Goal: Book appointment/travel/reservation

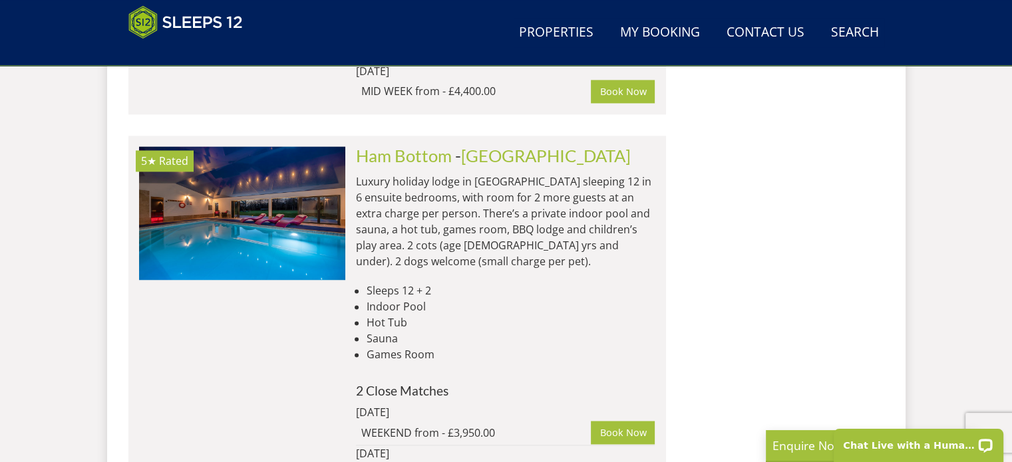
scroll to position [1862, 0]
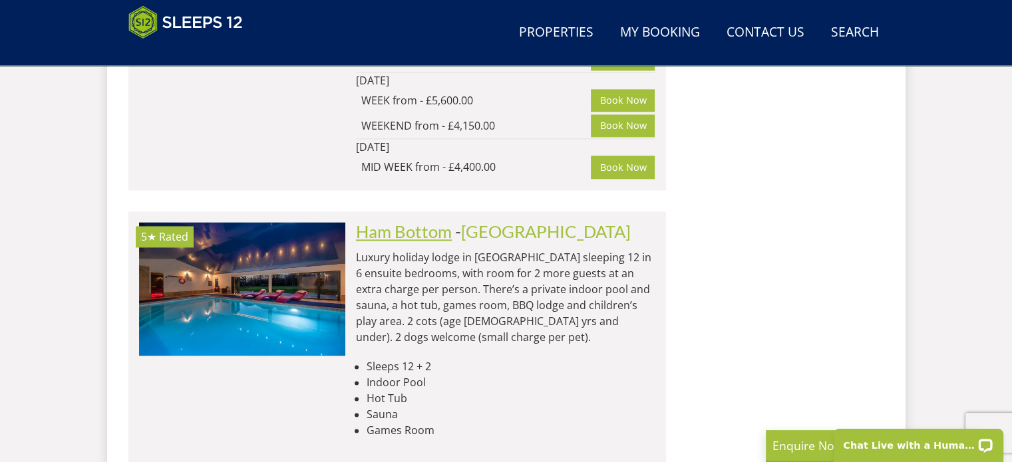
click at [428, 221] on link "Ham Bottom" at bounding box center [404, 231] width 96 height 20
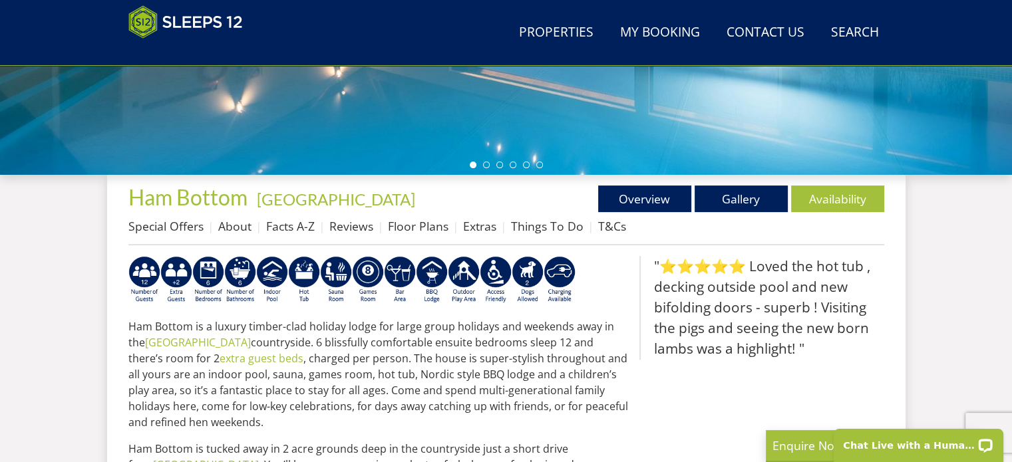
scroll to position [399, 0]
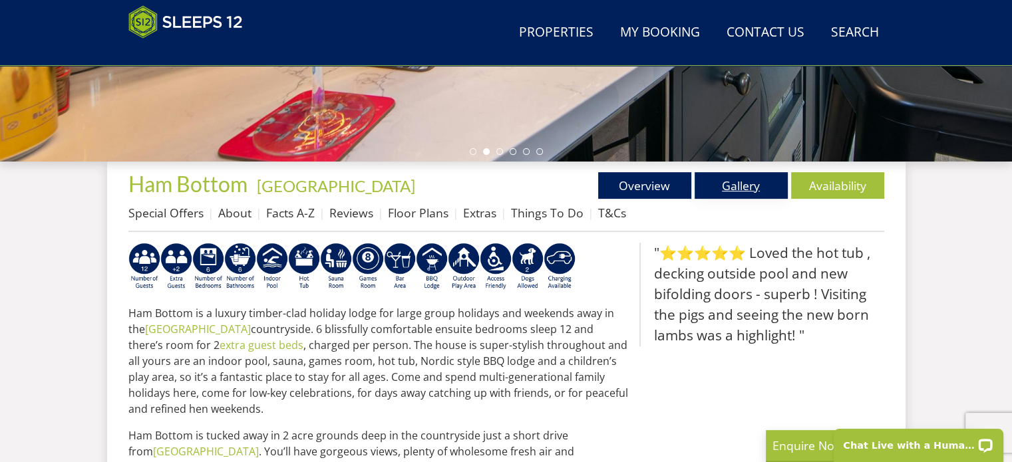
click at [734, 186] on link "Gallery" at bounding box center [740, 185] width 93 height 27
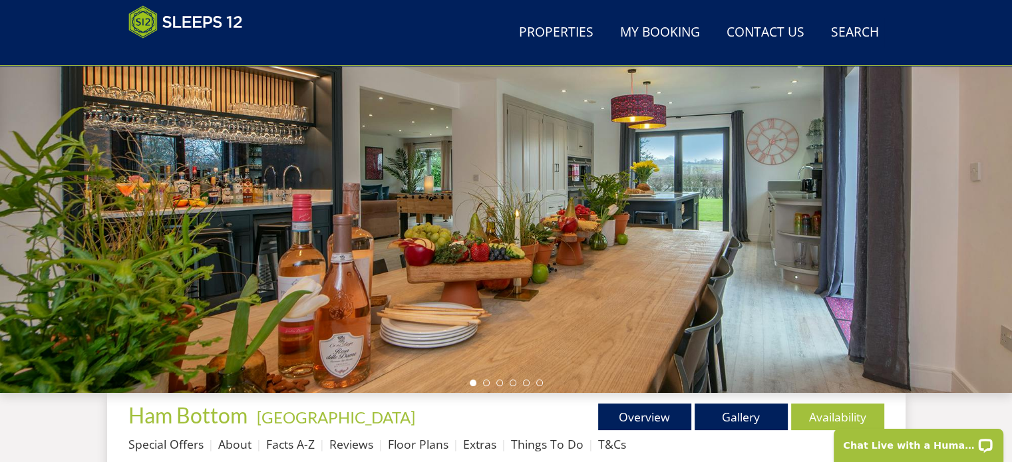
scroll to position [200, 0]
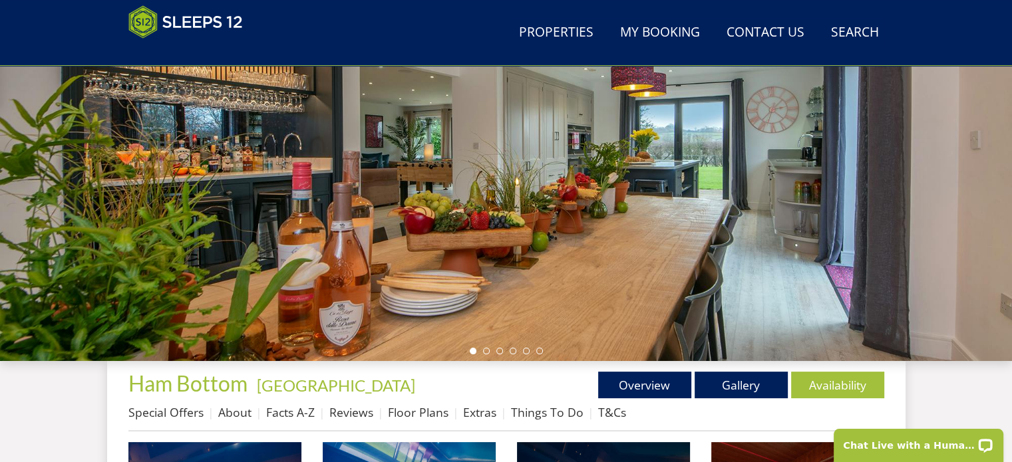
click at [972, 183] on div at bounding box center [506, 129] width 1012 height 466
click at [841, 382] on link "Availability" at bounding box center [837, 385] width 93 height 27
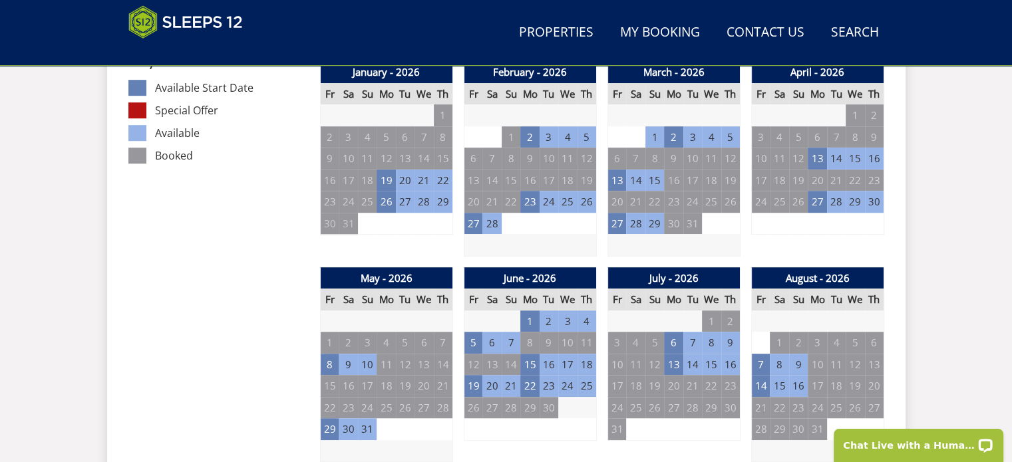
scroll to position [798, 0]
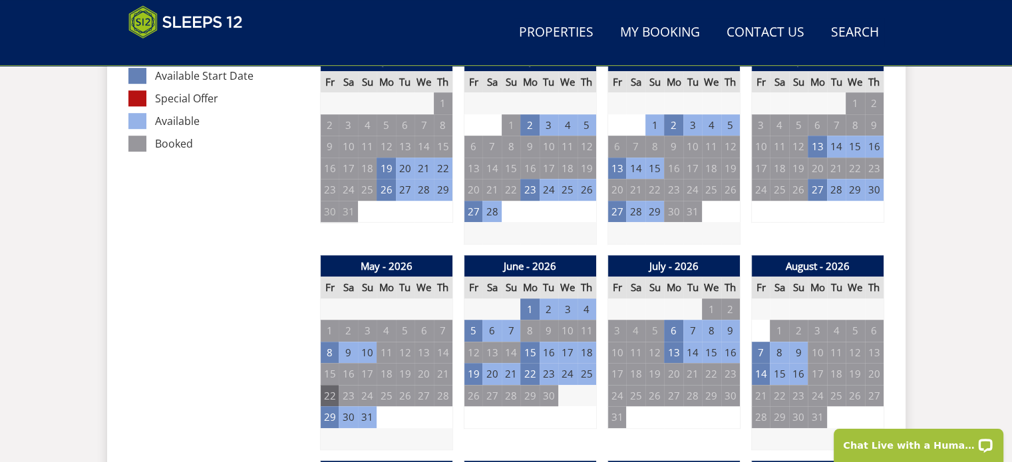
click at [327, 388] on td "22" at bounding box center [329, 396] width 19 height 22
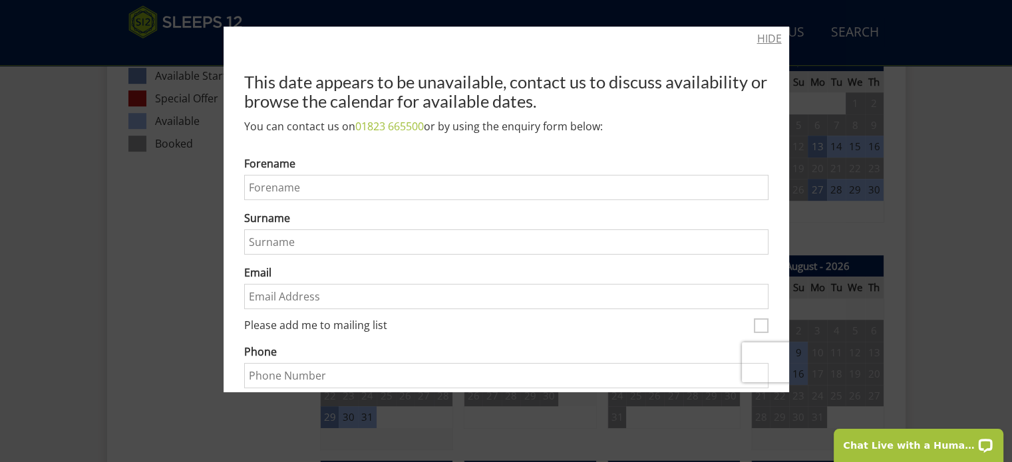
click at [762, 38] on link "HIDE" at bounding box center [769, 39] width 25 height 16
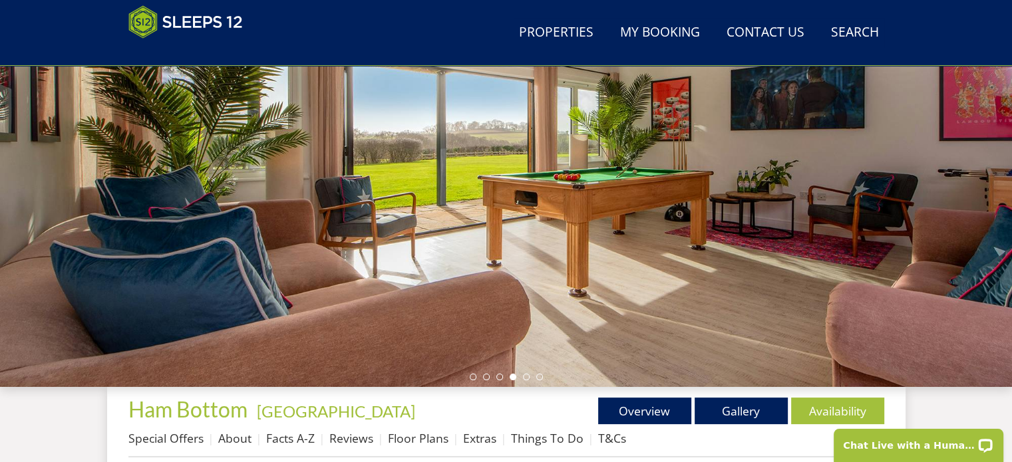
scroll to position [133, 0]
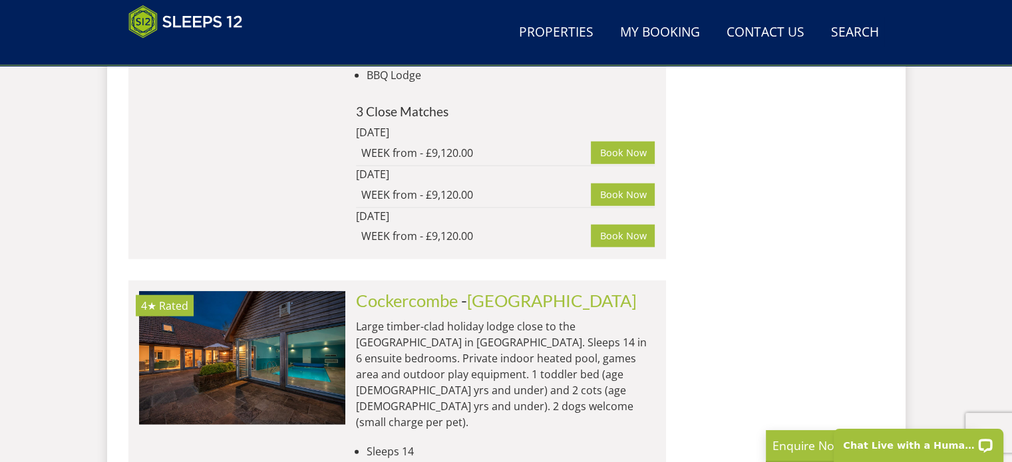
scroll to position [3193, 0]
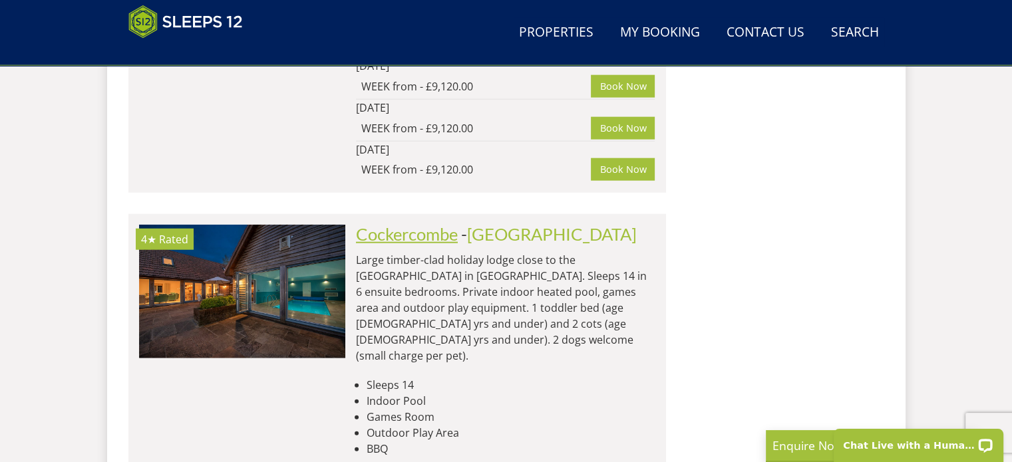
click at [424, 224] on link "Cockercombe" at bounding box center [407, 234] width 102 height 20
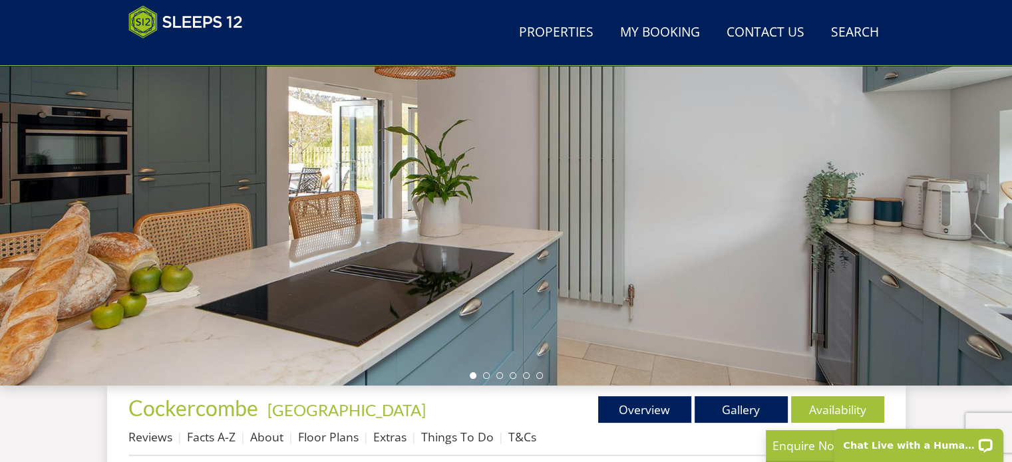
scroll to position [200, 0]
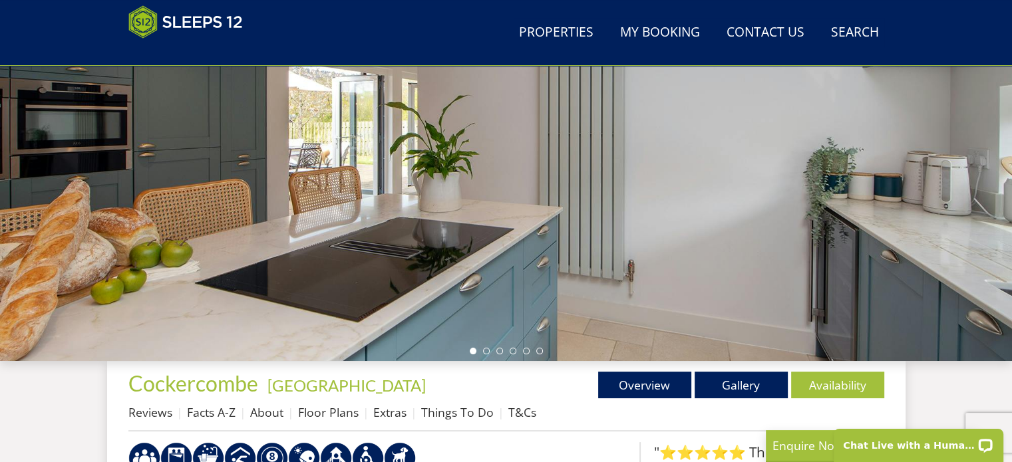
click at [931, 223] on div at bounding box center [506, 129] width 1012 height 466
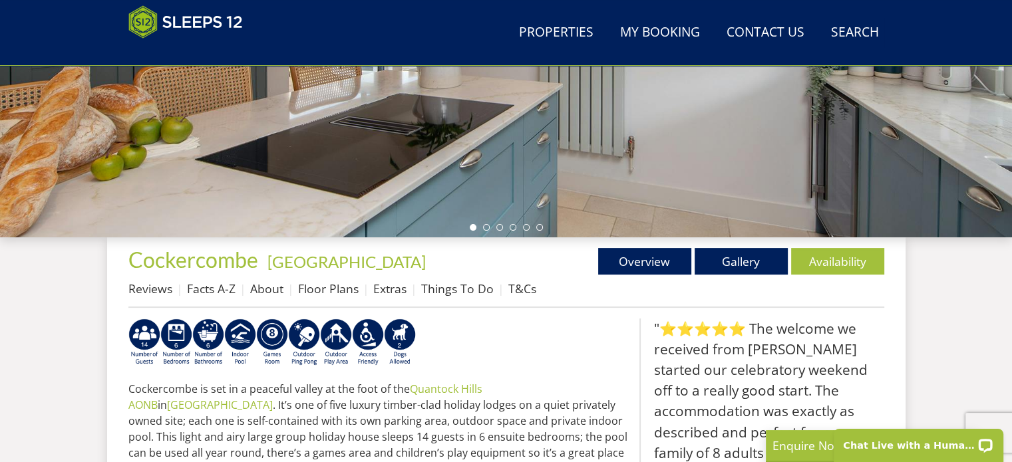
scroll to position [333, 0]
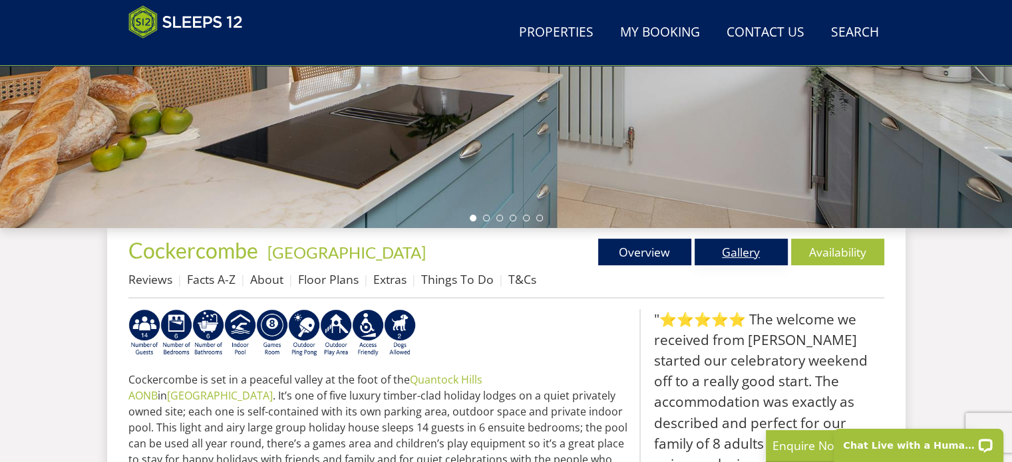
click at [748, 251] on link "Gallery" at bounding box center [740, 252] width 93 height 27
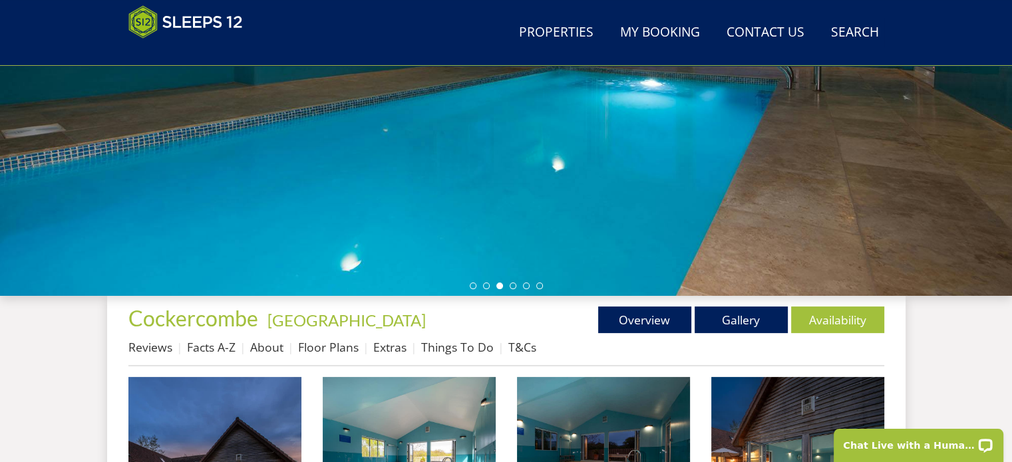
scroll to position [266, 0]
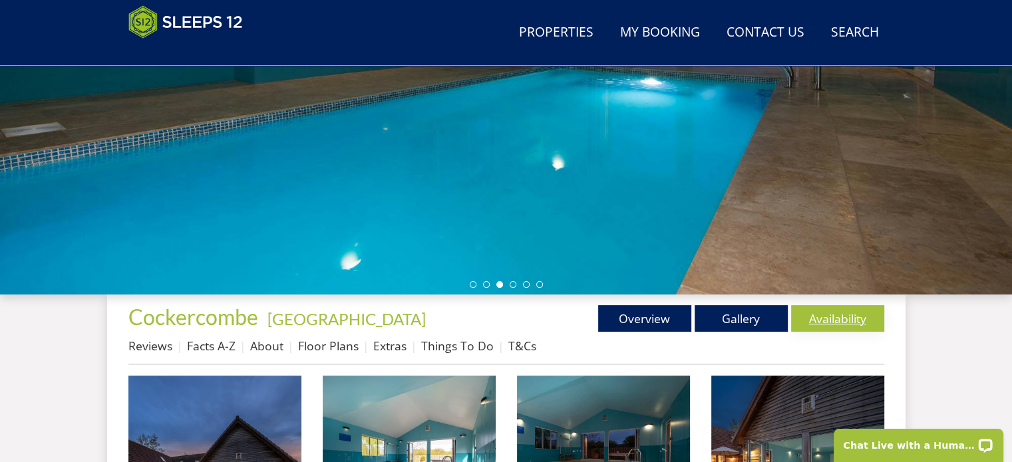
click at [822, 316] on link "Availability" at bounding box center [837, 318] width 93 height 27
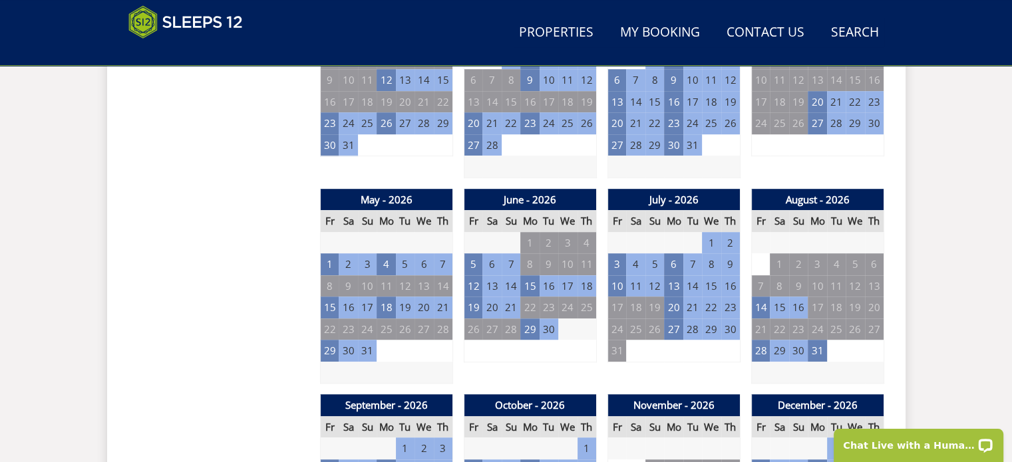
scroll to position [931, 0]
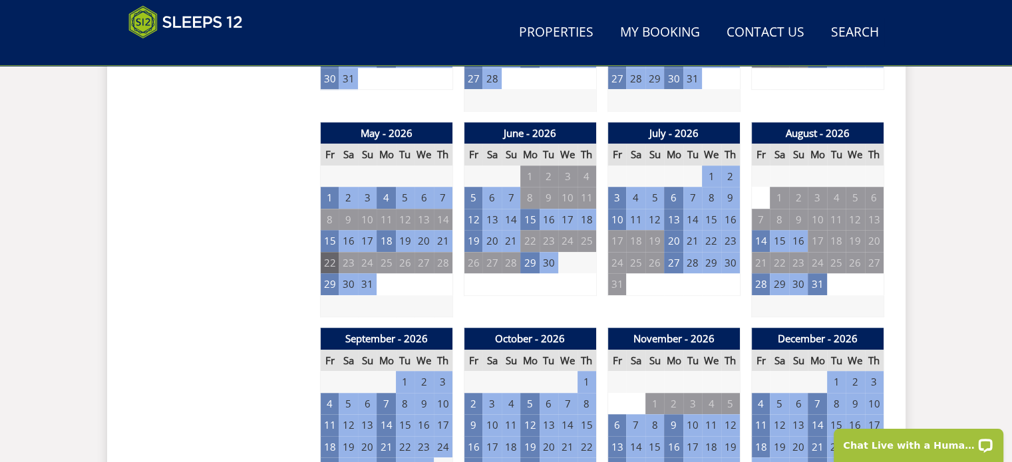
click at [325, 259] on td "22" at bounding box center [329, 263] width 19 height 22
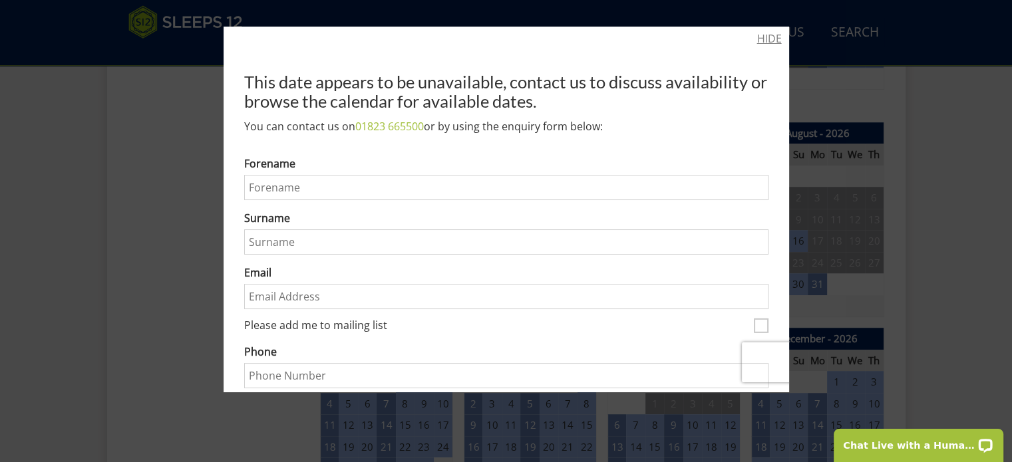
click at [757, 38] on link "HIDE" at bounding box center [769, 39] width 25 height 16
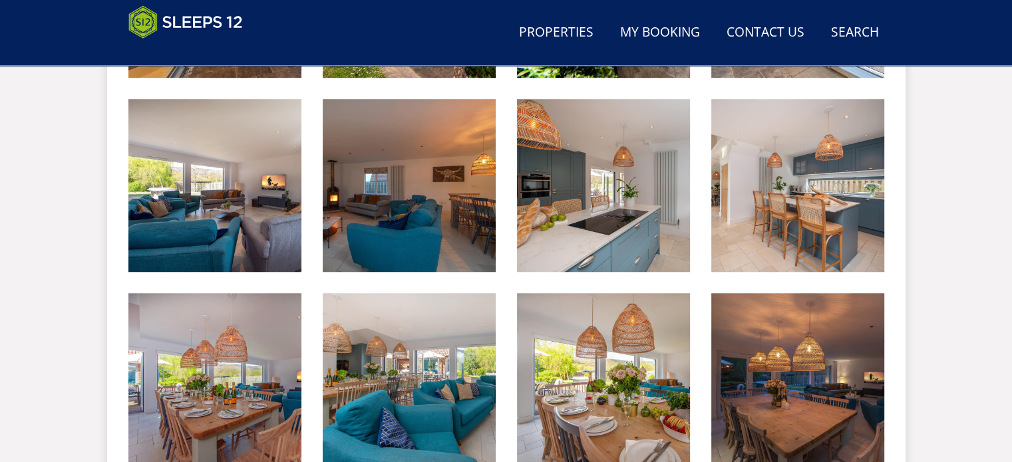
scroll to position [266, 0]
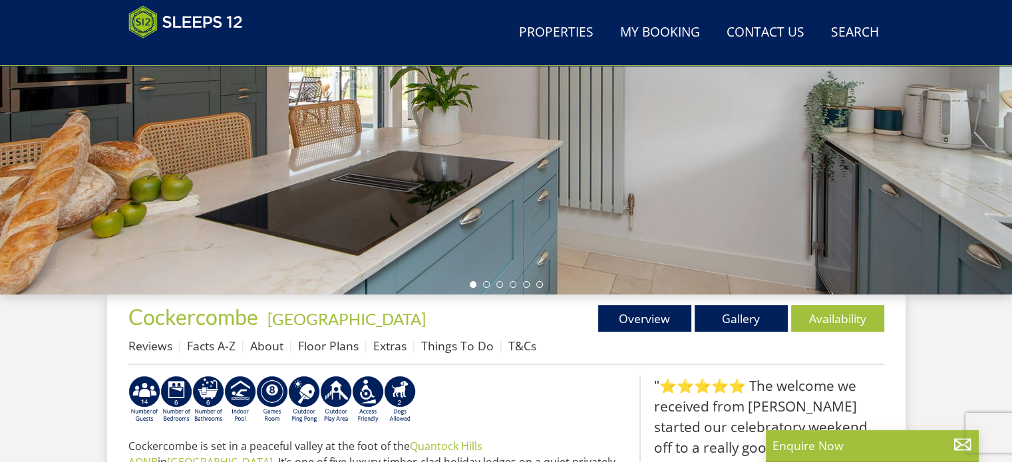
scroll to position [333, 0]
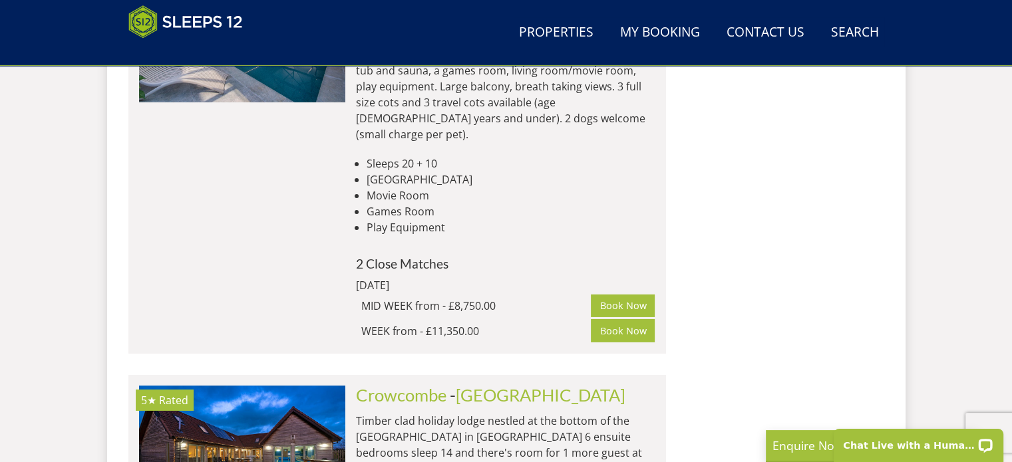
scroll to position [4323, 0]
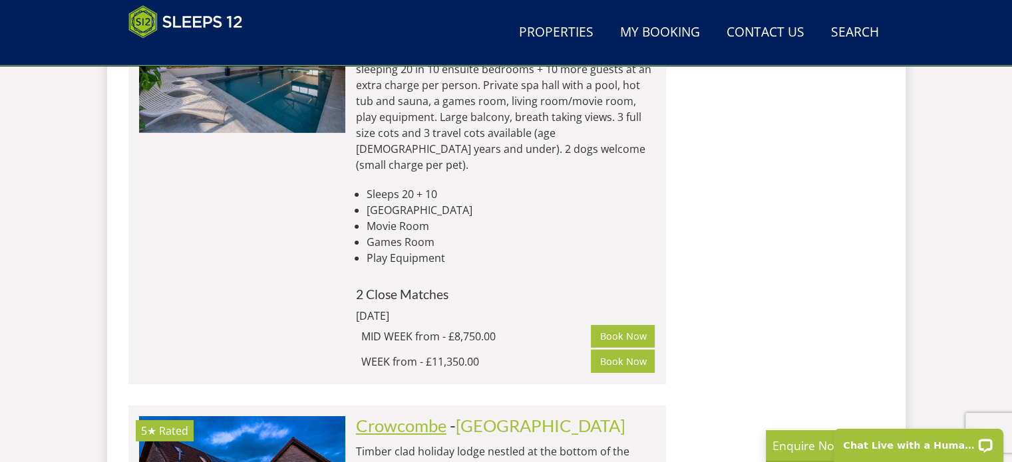
click at [436, 416] on link "Crowcombe" at bounding box center [401, 426] width 90 height 20
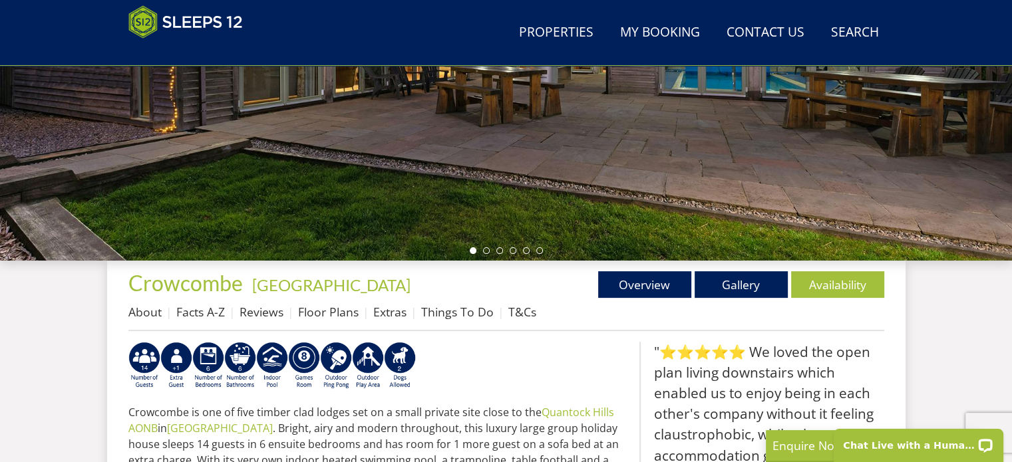
scroll to position [333, 0]
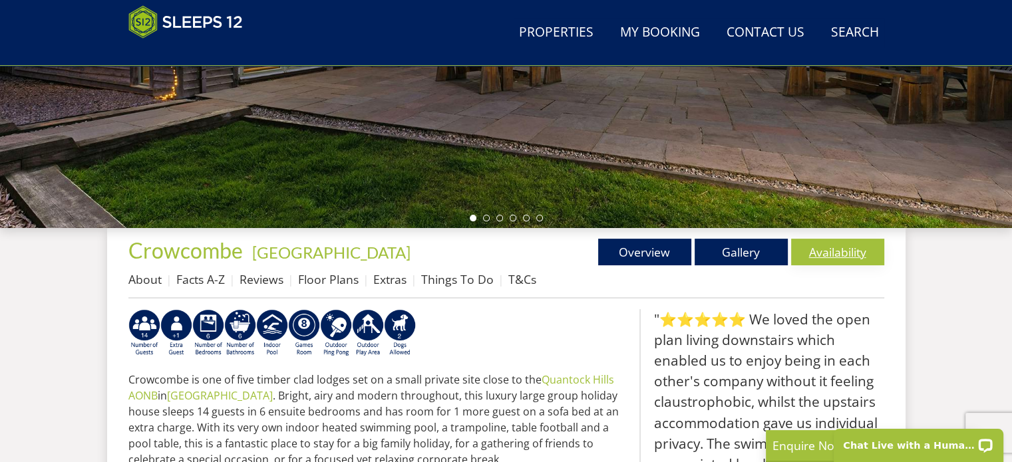
click at [829, 251] on link "Availability" at bounding box center [837, 252] width 93 height 27
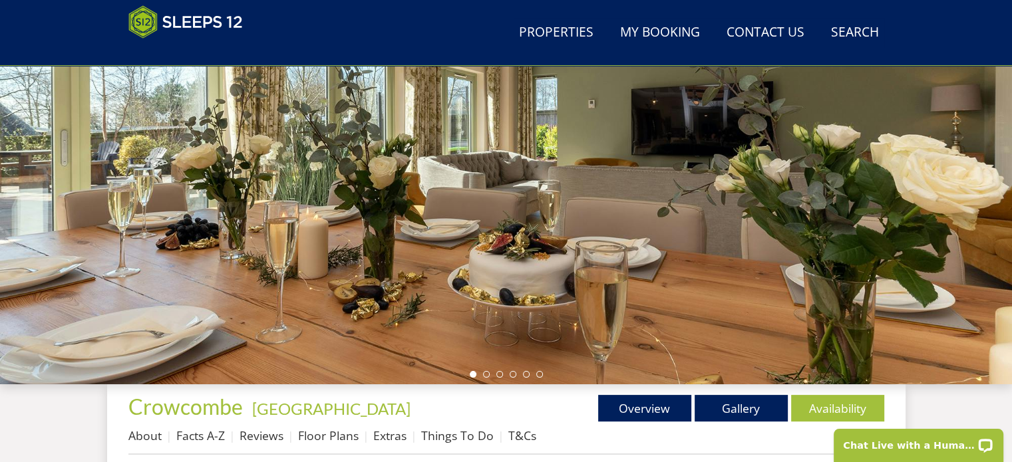
scroll to position [200, 0]
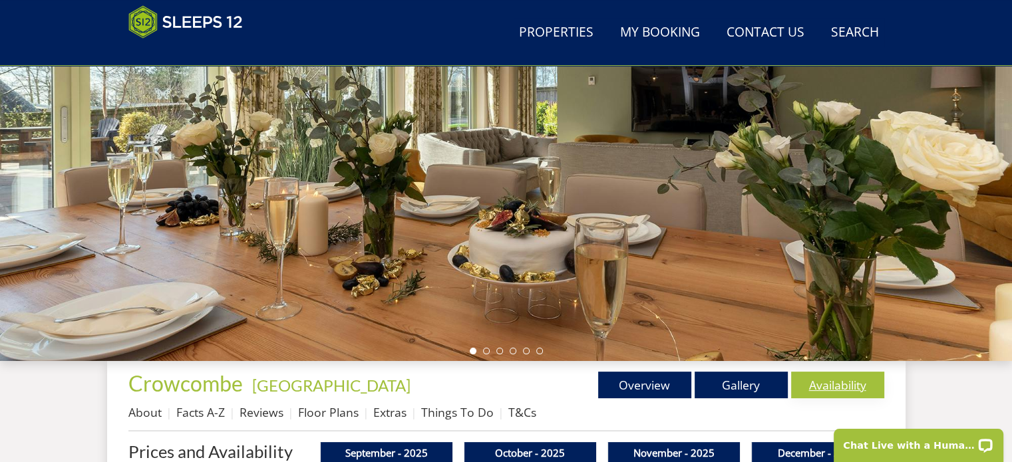
click at [854, 382] on link "Availability" at bounding box center [837, 385] width 93 height 27
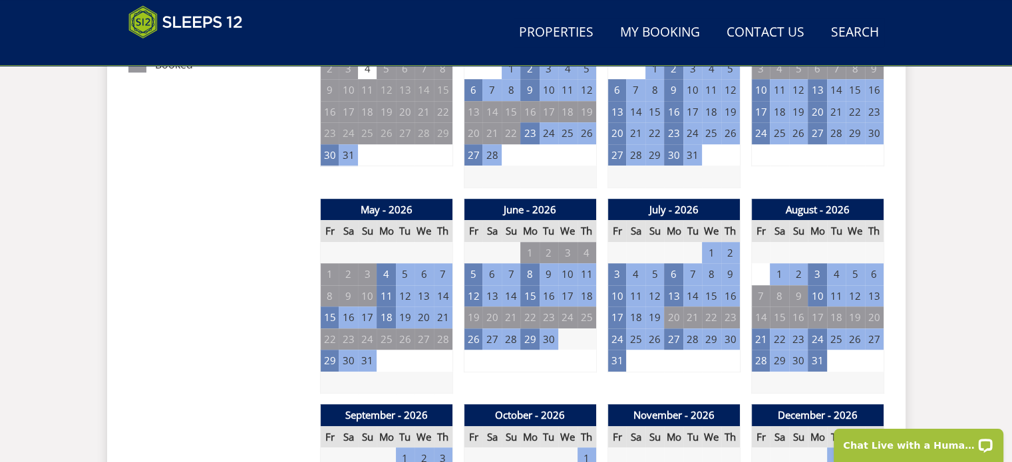
scroll to position [865, 0]
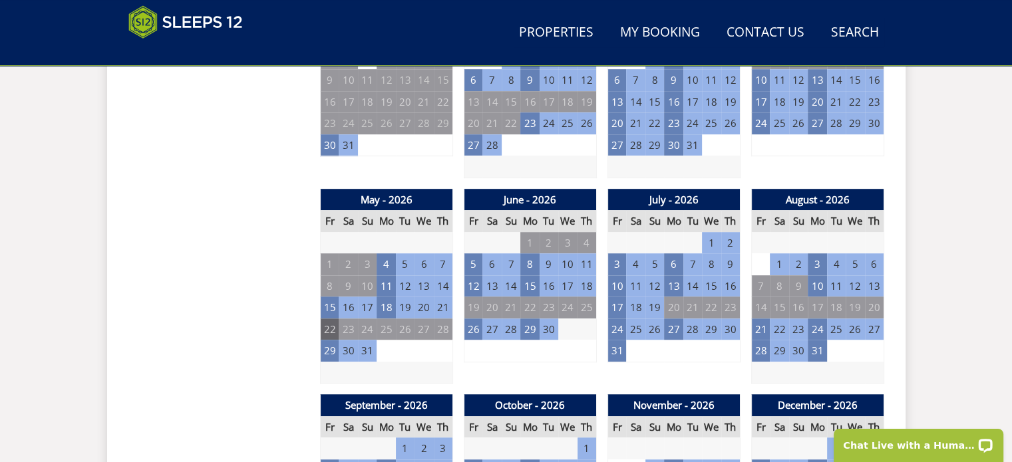
click at [325, 329] on td "22" at bounding box center [329, 330] width 19 height 22
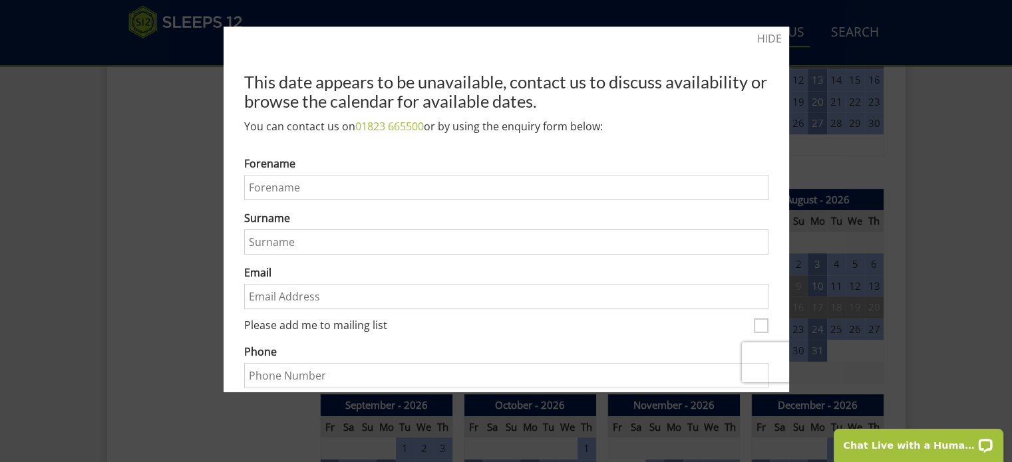
click at [763, 36] on link "HIDE" at bounding box center [769, 39] width 25 height 16
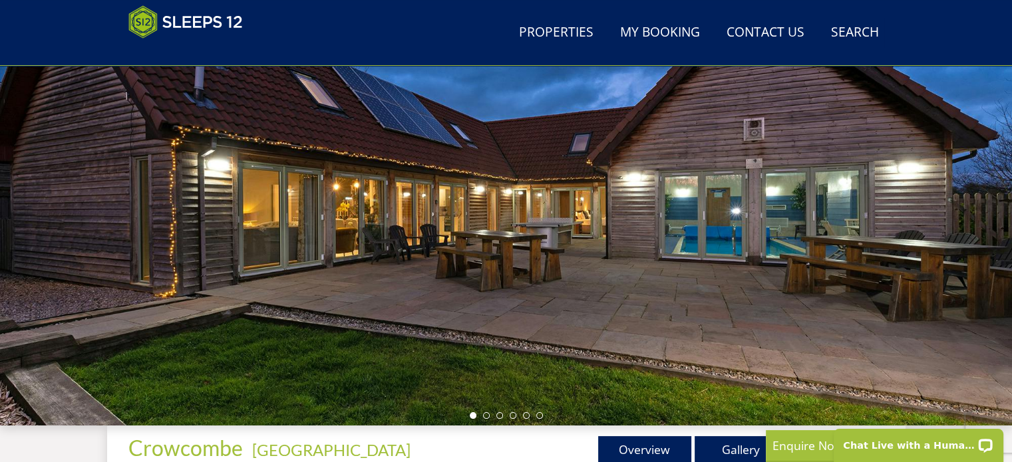
scroll to position [133, 0]
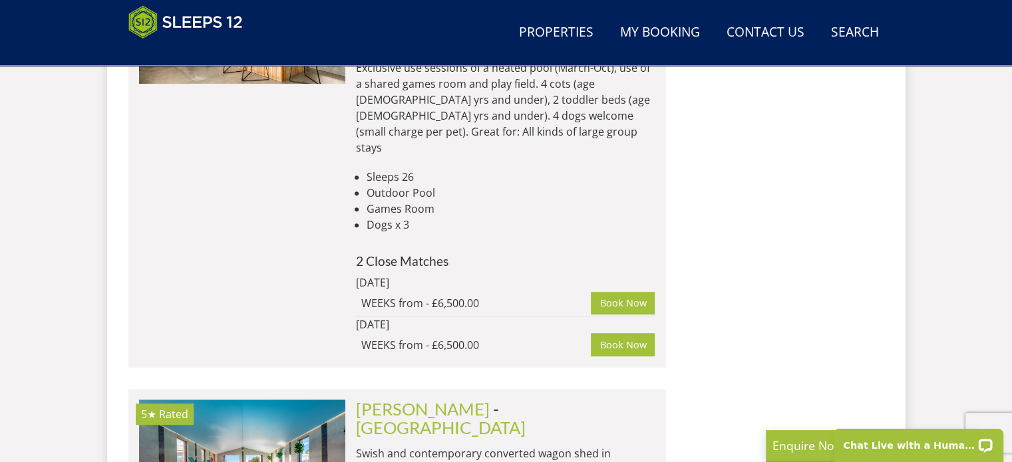
scroll to position [5853, 0]
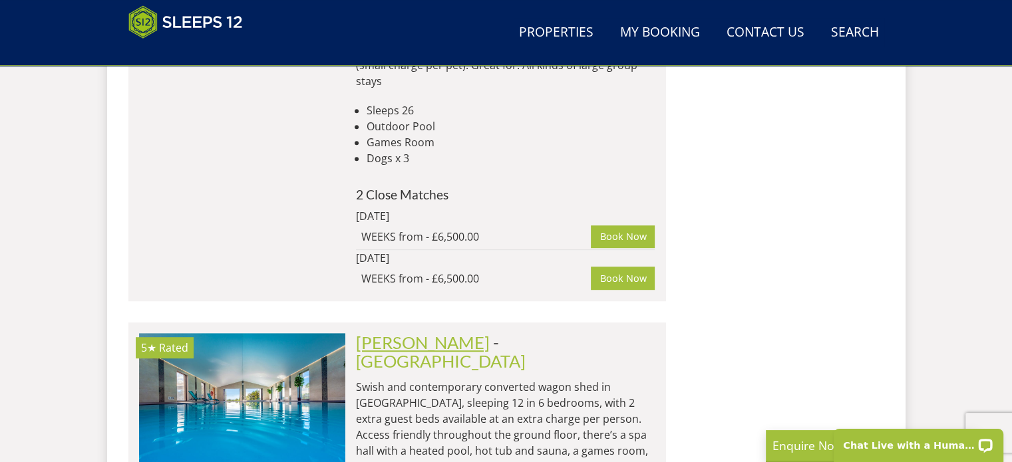
click at [382, 333] on link "[PERSON_NAME]" at bounding box center [423, 343] width 134 height 20
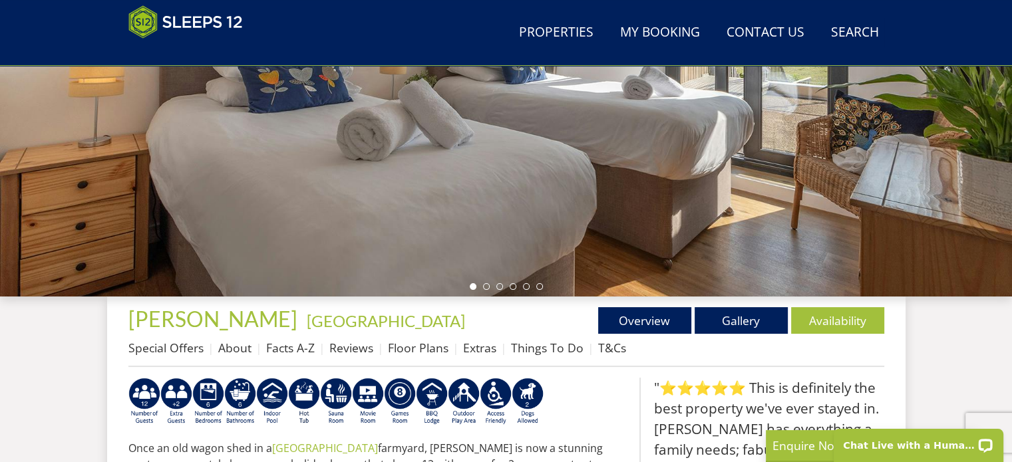
scroll to position [266, 0]
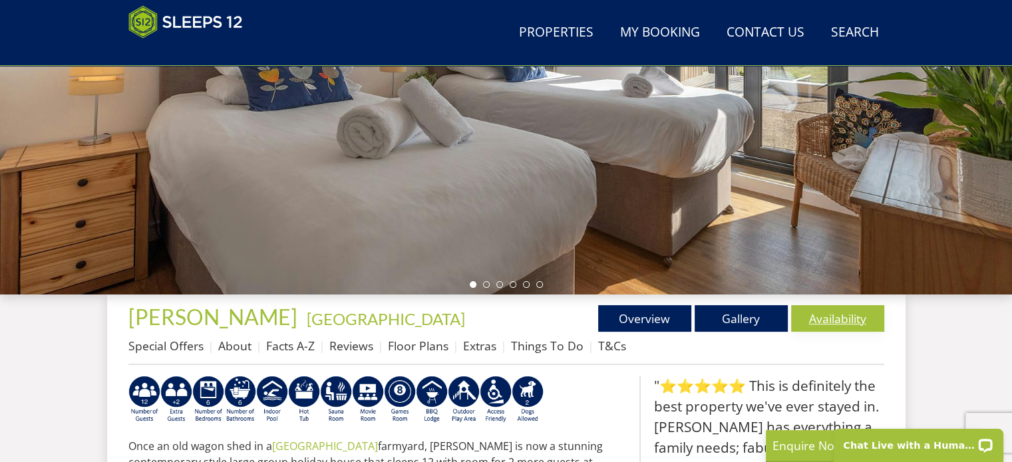
click at [819, 319] on link "Availability" at bounding box center [837, 318] width 93 height 27
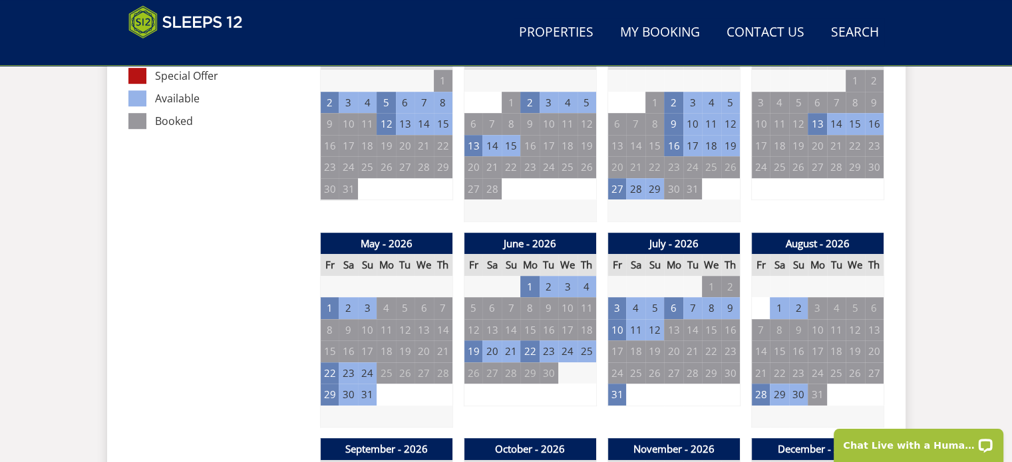
scroll to position [798, 0]
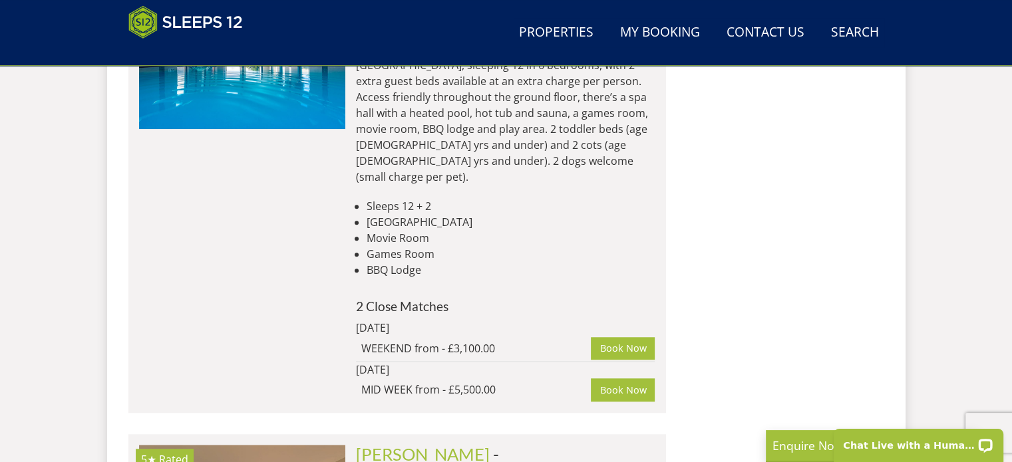
scroll to position [6186, 0]
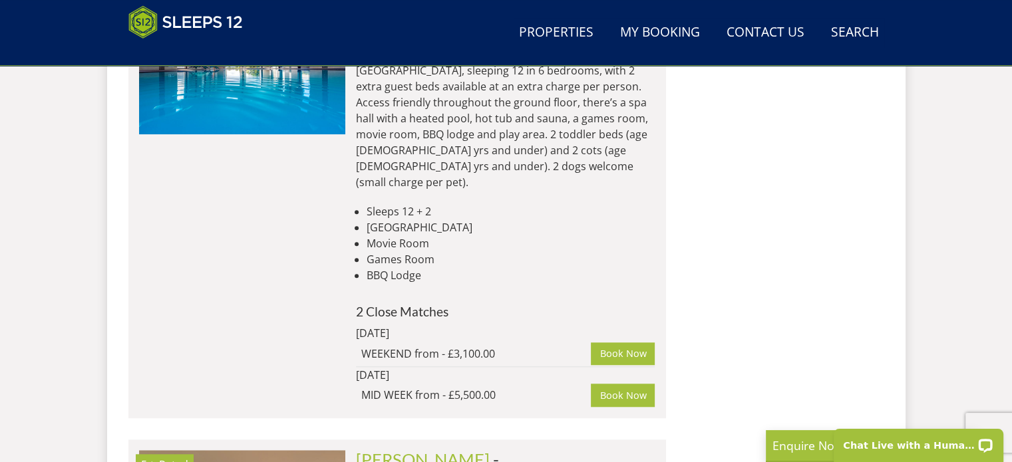
click at [367, 450] on link "[PERSON_NAME]" at bounding box center [423, 460] width 134 height 20
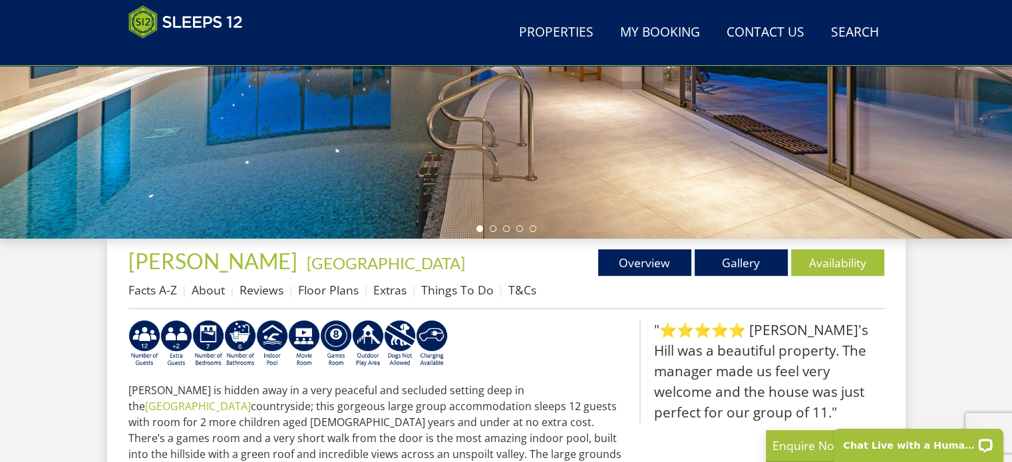
scroll to position [333, 0]
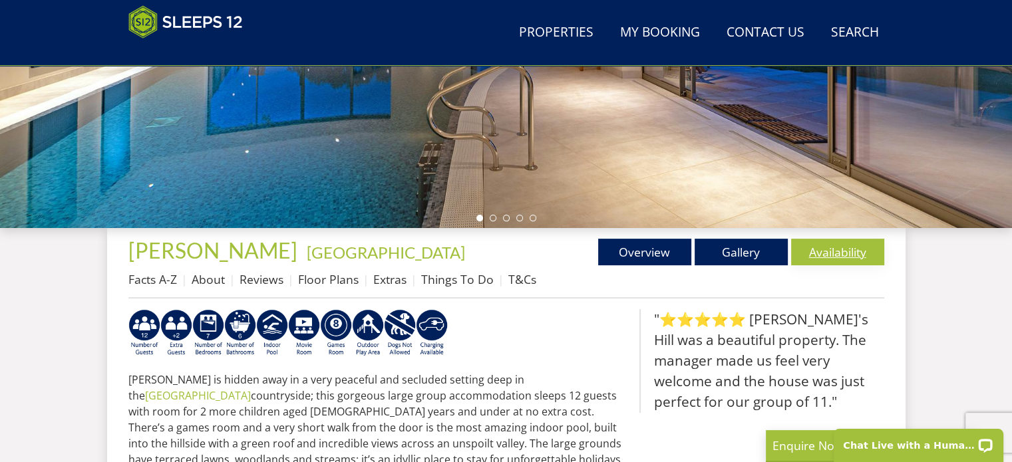
click at [833, 250] on link "Availability" at bounding box center [837, 252] width 93 height 27
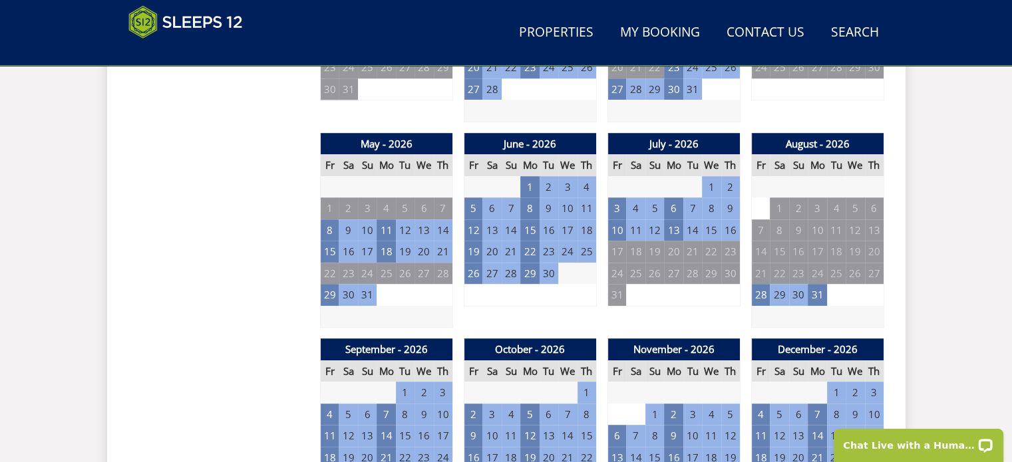
scroll to position [931, 0]
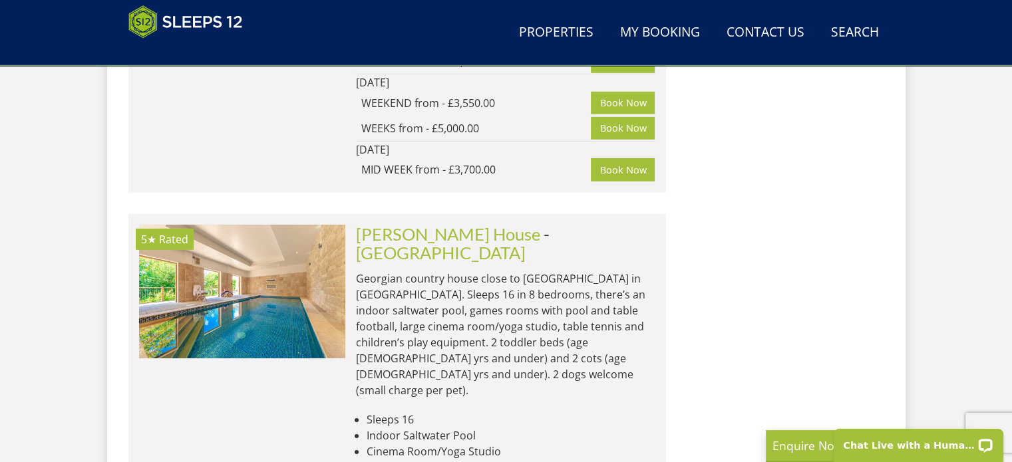
scroll to position [9179, 0]
